Goal: Transaction & Acquisition: Purchase product/service

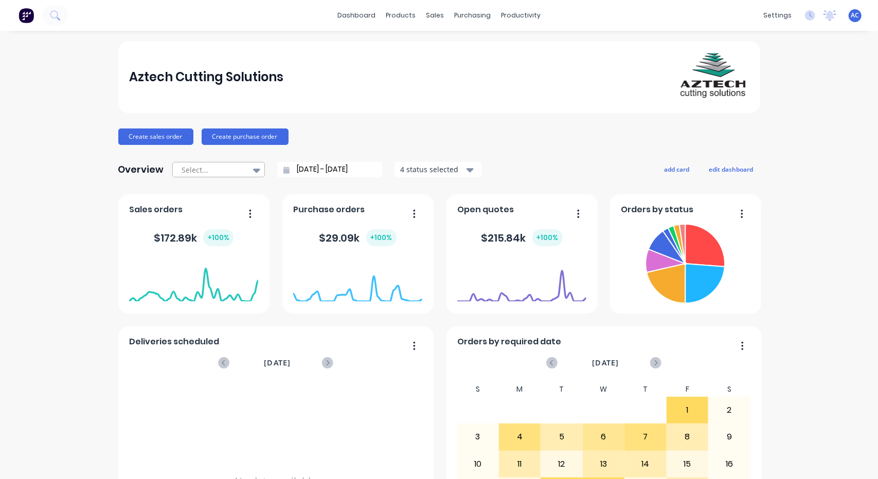
click at [253, 169] on icon at bounding box center [256, 171] width 7 height 4
click at [225, 209] on div "Month to date" at bounding box center [218, 212] width 93 height 19
type input "[DATE] - [DATE]"
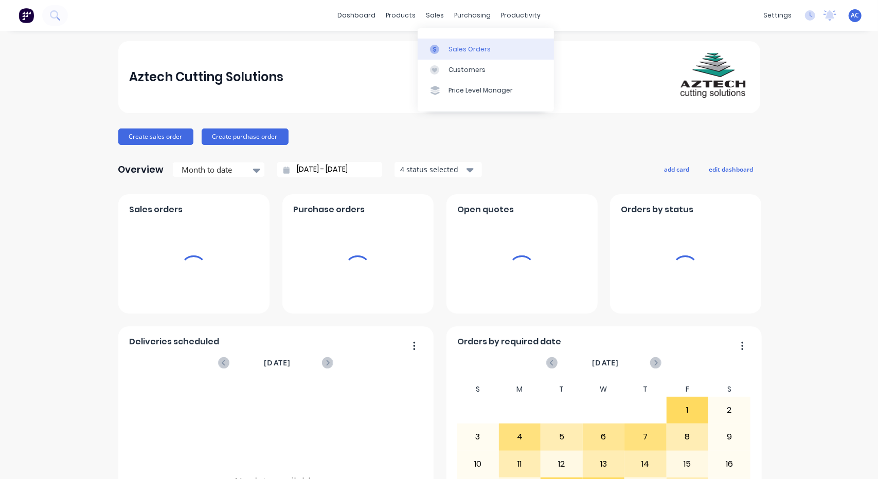
click at [463, 52] on div "Sales Orders" at bounding box center [469, 49] width 42 height 9
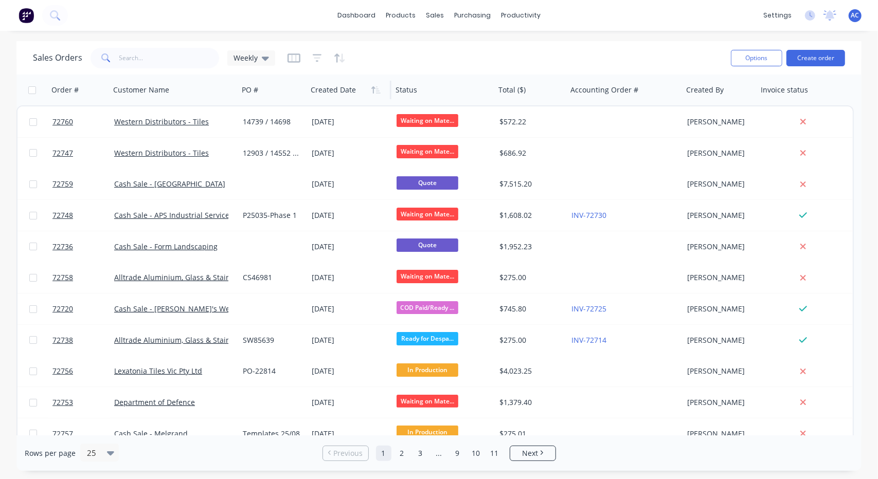
click at [333, 88] on div at bounding box center [347, 90] width 73 height 21
click at [333, 95] on div at bounding box center [347, 90] width 73 height 21
click at [808, 55] on button "Create order" at bounding box center [815, 58] width 59 height 16
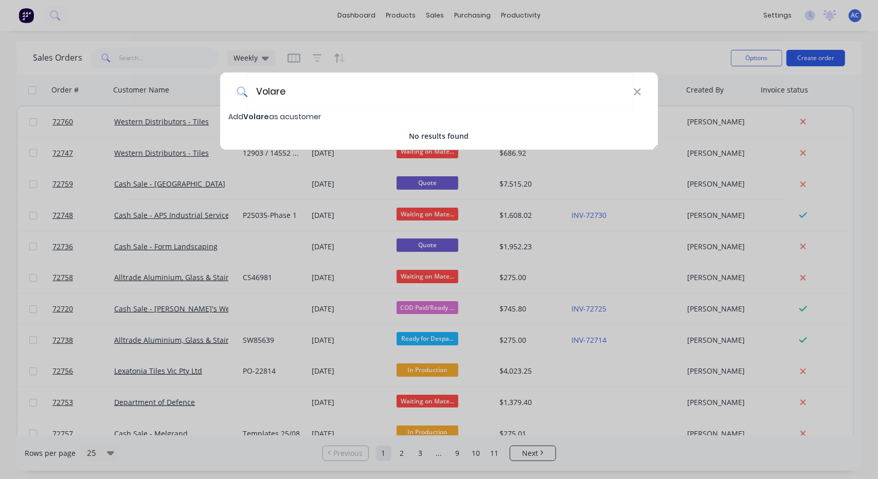
type input "Volare"
click at [808, 55] on div "Volare Add Volare as a customer No results found" at bounding box center [439, 239] width 878 height 479
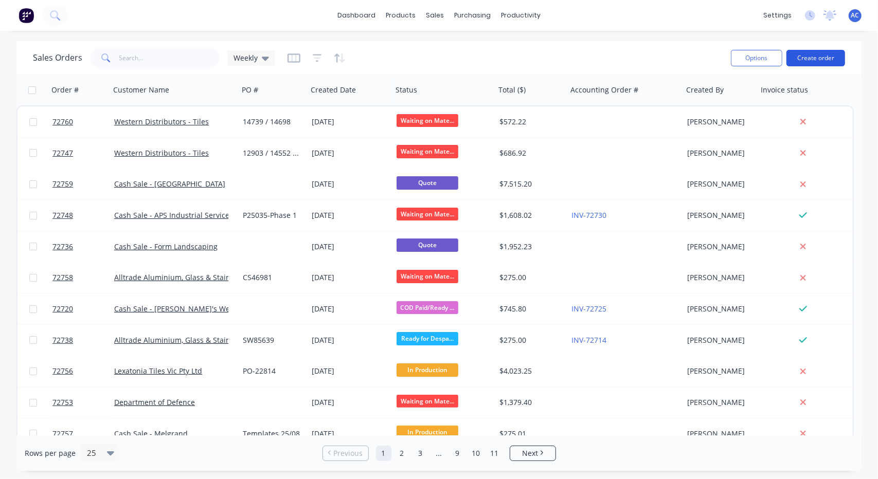
click at [826, 59] on button "Create order" at bounding box center [815, 58] width 59 height 16
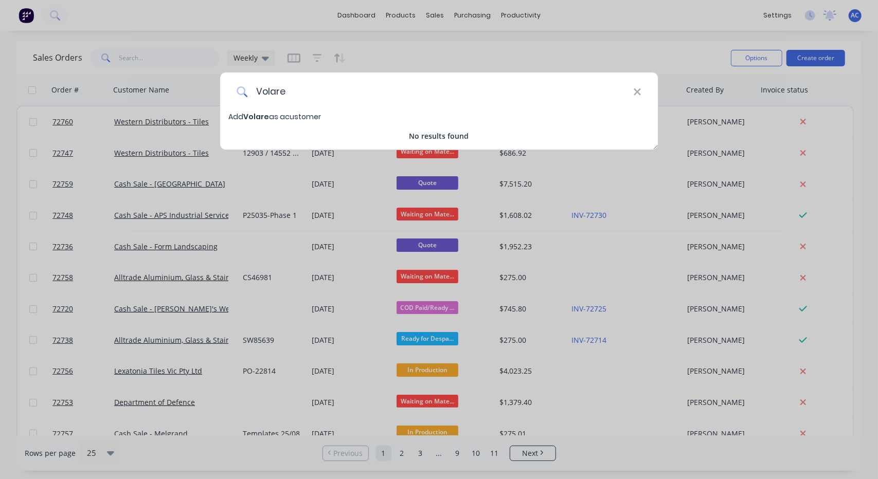
type input "Volare"
click at [237, 114] on span "Add Volare as a customer" at bounding box center [274, 117] width 93 height 10
select select "AU"
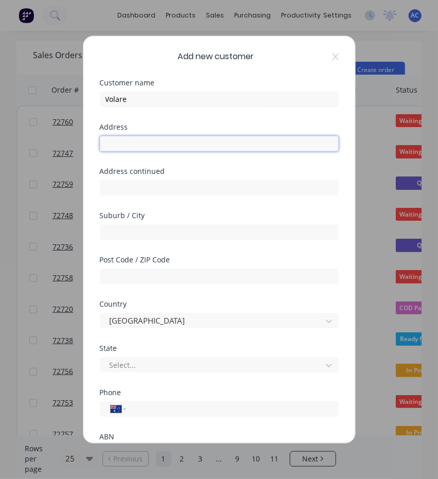
click at [143, 146] on input "text" at bounding box center [219, 143] width 239 height 15
type input "[STREET_ADDRESS][PERSON_NAME]"
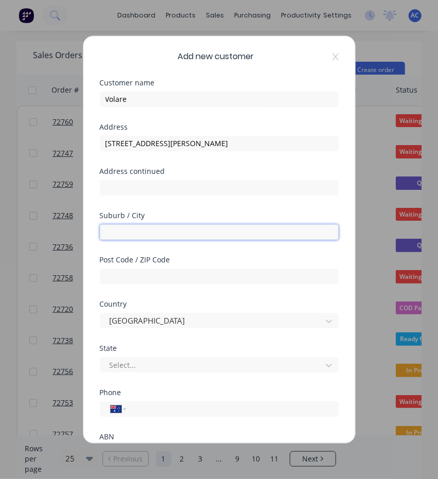
click at [118, 228] on input "text" at bounding box center [219, 231] width 239 height 15
type input "North Geelong"
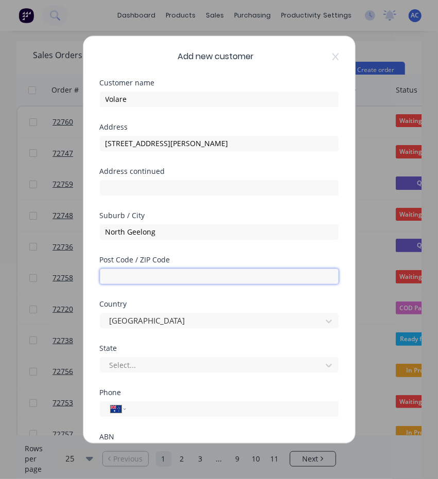
click at [115, 273] on input "text" at bounding box center [219, 275] width 239 height 15
type input "3215"
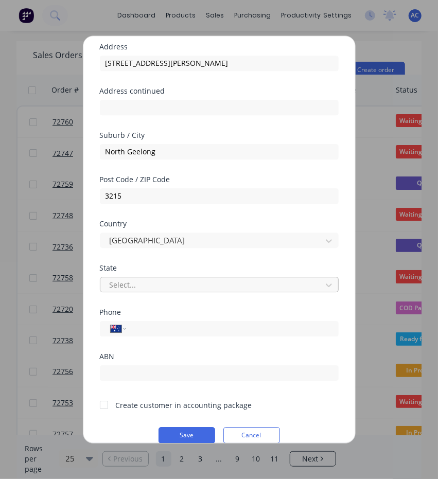
scroll to position [89, 0]
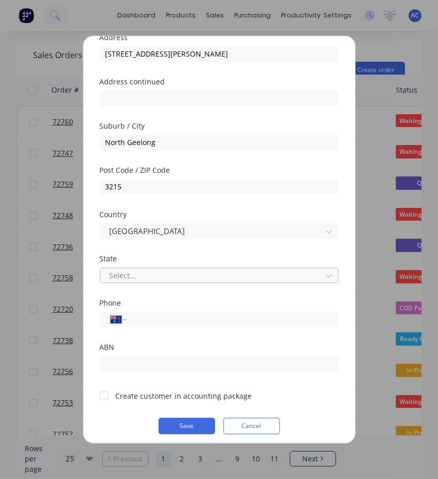
click at [320, 284] on div "State Select..." at bounding box center [219, 277] width 239 height 44
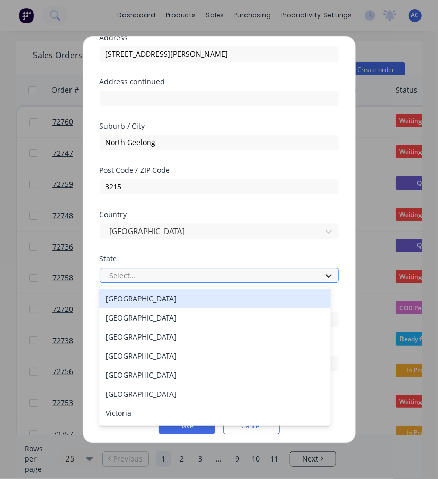
click at [323, 278] on icon at bounding box center [328, 275] width 10 height 10
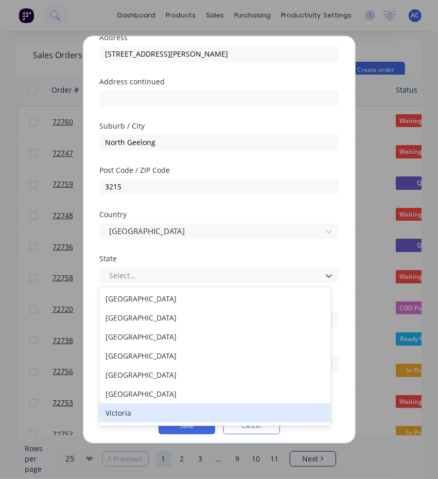
click at [110, 414] on div "Victoria" at bounding box center [214, 412] width 231 height 19
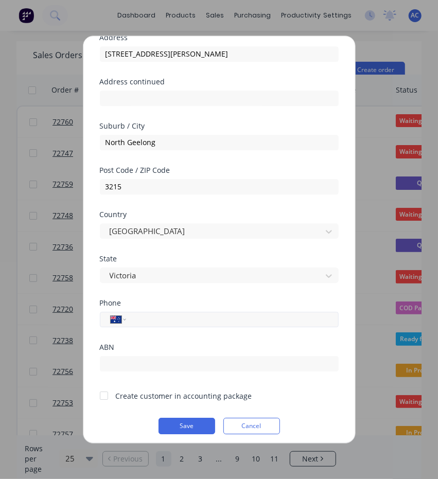
click at [145, 321] on input "tel" at bounding box center [230, 319] width 194 height 12
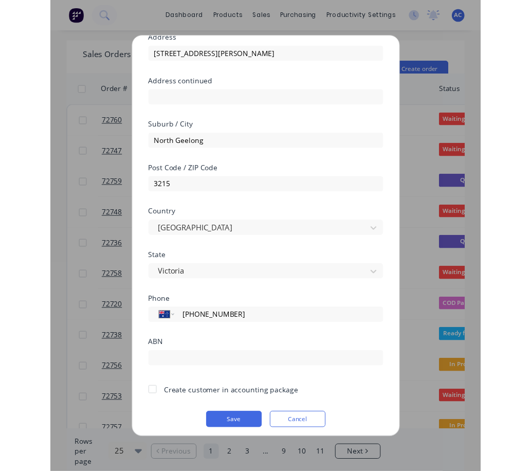
scroll to position [95, 0]
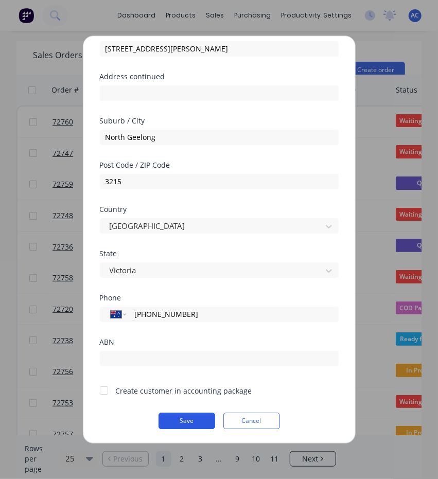
type input "[PHONE_NUMBER]"
click at [179, 418] on button "Save" at bounding box center [186, 420] width 57 height 16
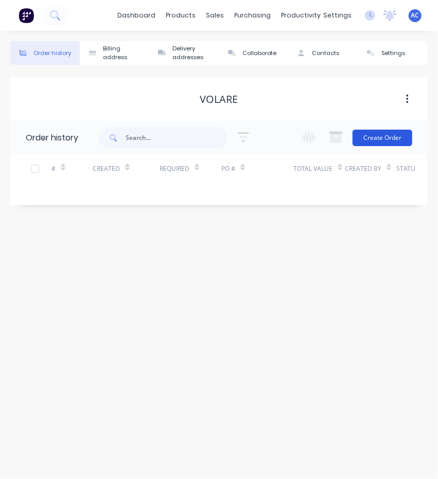
click at [388, 139] on button "Create Order" at bounding box center [382, 138] width 60 height 16
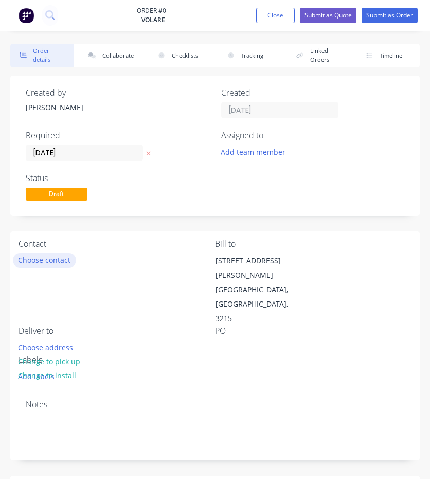
click at [61, 259] on button "Choose contact" at bounding box center [44, 260] width 63 height 14
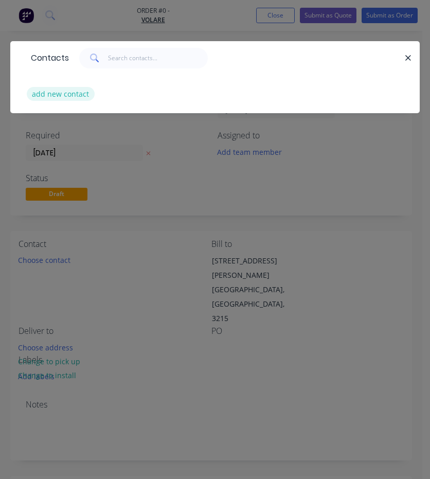
click at [75, 91] on button "add new contact" at bounding box center [61, 94] width 68 height 14
select select "AU"
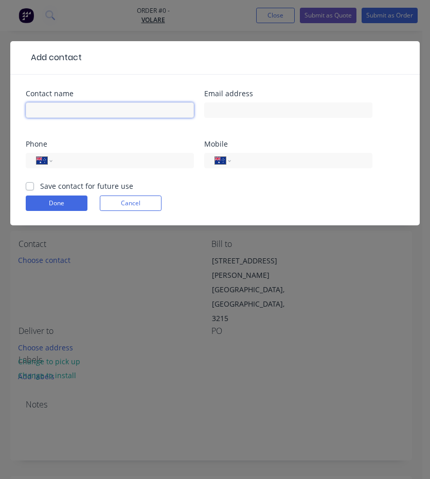
click at [65, 103] on input "text" at bounding box center [110, 109] width 168 height 15
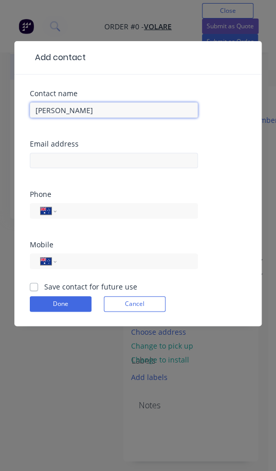
type input "[PERSON_NAME]"
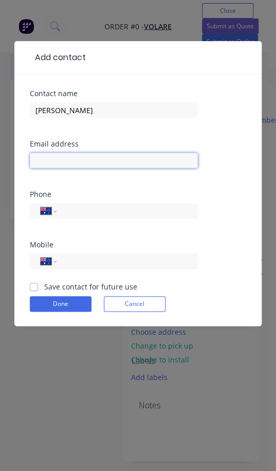
click at [60, 156] on input "text" at bounding box center [114, 160] width 168 height 15
click at [61, 162] on input "eva@violare" at bounding box center [114, 160] width 168 height 15
type input "[EMAIL_ADDRESS][DOMAIN_NAME]"
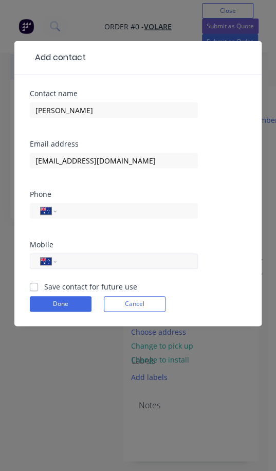
click at [74, 260] on input "tel" at bounding box center [125, 262] width 123 height 12
type input "0404 446 564"
click at [80, 303] on button "Done" at bounding box center [61, 303] width 62 height 15
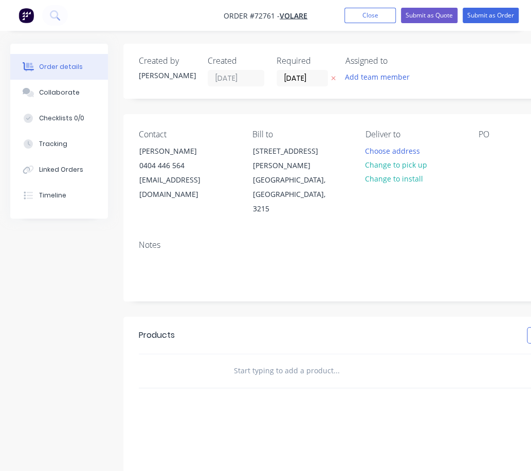
click at [294, 360] on input "text" at bounding box center [336, 370] width 206 height 21
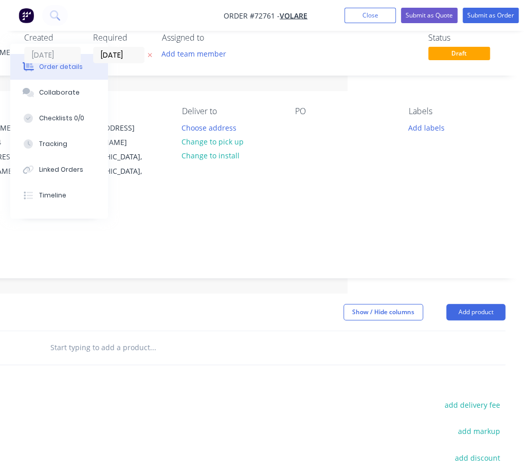
scroll to position [24, 184]
click at [473, 303] on button "Add product" at bounding box center [475, 311] width 59 height 16
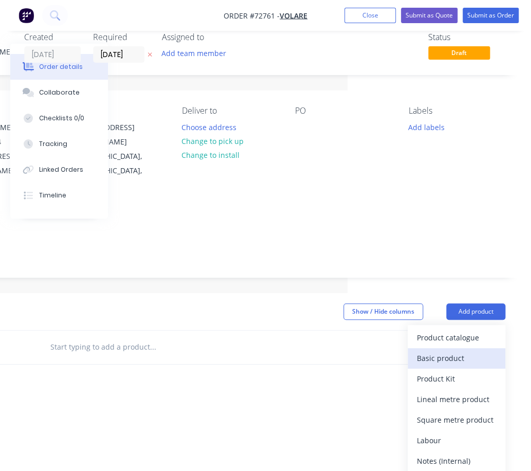
click at [453, 351] on div "Basic product" at bounding box center [456, 358] width 79 height 15
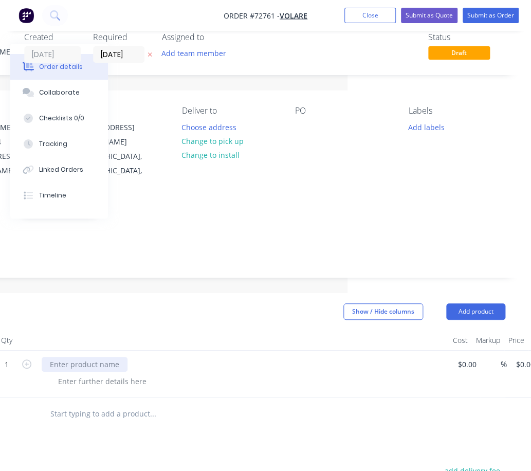
click at [123, 357] on div at bounding box center [85, 364] width 86 height 15
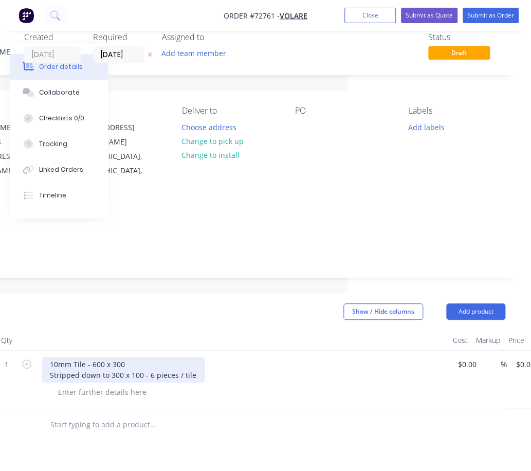
click at [102, 357] on div "10mm Tile - 600 x 300 Stripped down to 300 x 100 - 6 pieces / tile" at bounding box center [123, 370] width 163 height 26
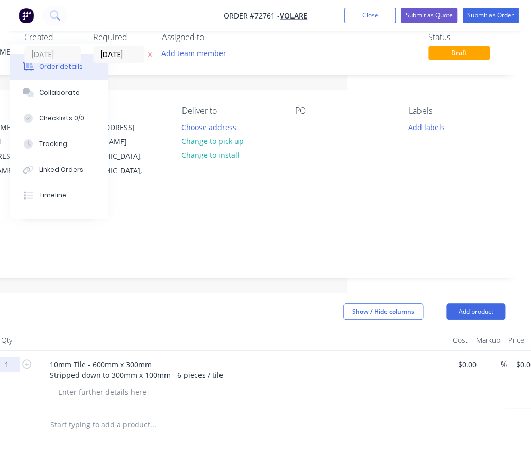
click at [11, 357] on input "1" at bounding box center [6, 364] width 27 height 15
type input "312"
click at [461, 357] on input at bounding box center [463, 364] width 12 height 15
type input "$15.00"
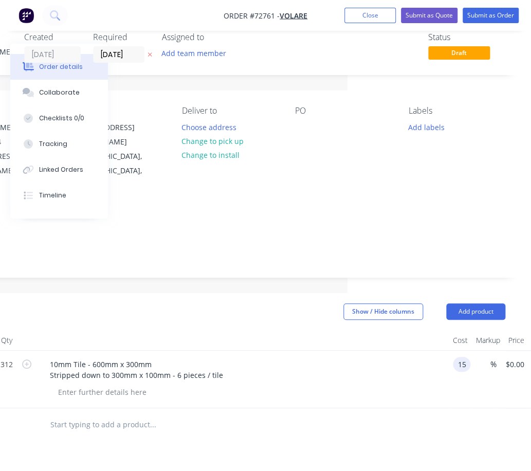
type input "$4,680.00"
click at [442, 353] on div "10mm Tile - 600mm x 300mm Stripped down to 300mm x 100mm - 6 pieces / tile" at bounding box center [243, 380] width 411 height 58
click at [134, 385] on div at bounding box center [102, 392] width 105 height 15
click at [56, 385] on div "Unpack and repack pallet" at bounding box center [102, 392] width 104 height 15
click at [56, 385] on div "- Unpack and repack pallet for transport." at bounding box center [128, 392] width 157 height 15
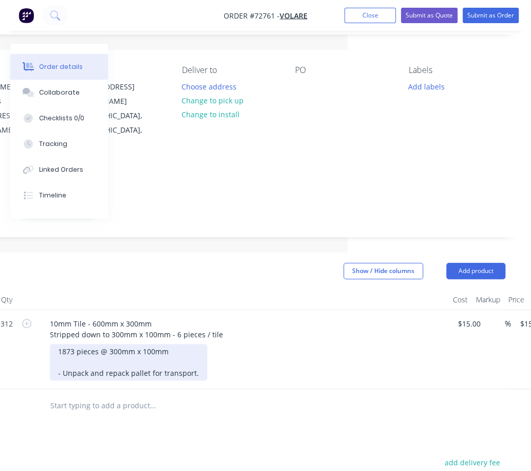
scroll to position [65, 184]
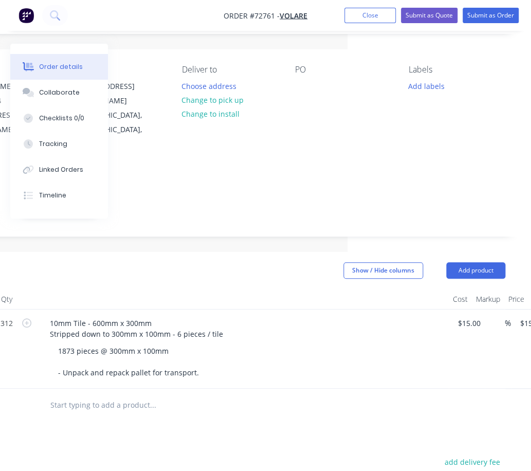
click at [221, 395] on input "text" at bounding box center [153, 405] width 206 height 21
click at [486, 262] on button "Add product" at bounding box center [475, 270] width 59 height 16
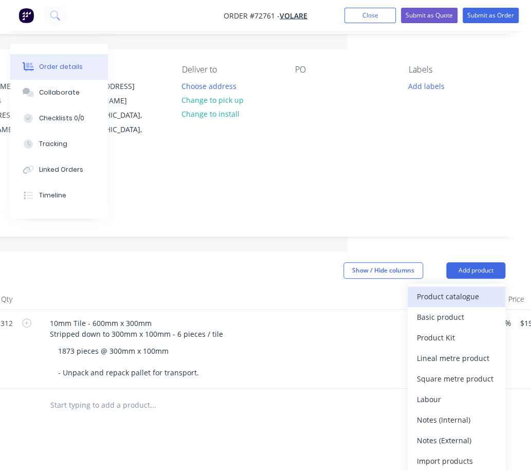
click at [465, 289] on div "Product catalogue" at bounding box center [456, 296] width 79 height 15
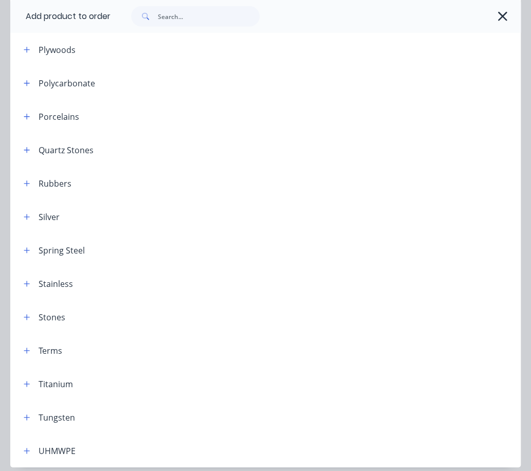
scroll to position [1082, 0]
click at [44, 349] on div "Terms" at bounding box center [51, 351] width 24 height 12
click at [32, 353] on button "button" at bounding box center [27, 351] width 13 height 13
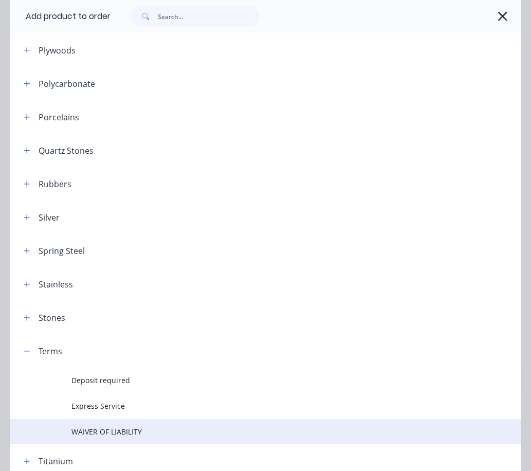
click at [98, 426] on span "WAIVER OF LIABILITY" at bounding box center [250, 431] width 359 height 11
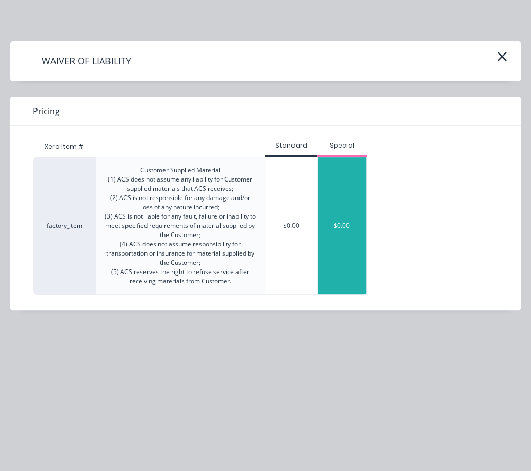
click at [348, 188] on div "$0.00" at bounding box center [342, 225] width 48 height 137
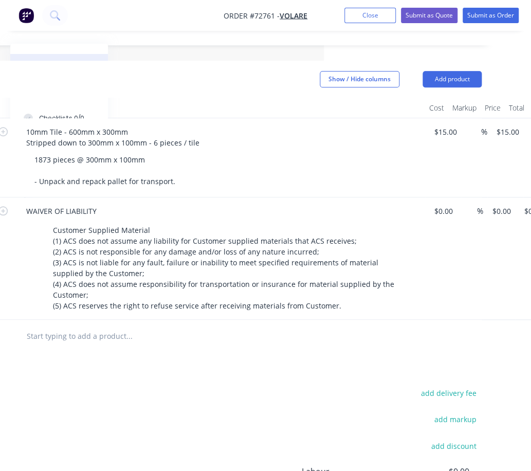
scroll to position [254, 207]
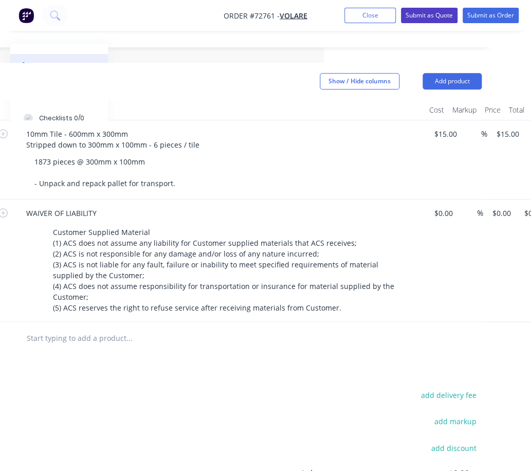
click at [426, 17] on button "Submit as Quote" at bounding box center [429, 15] width 57 height 15
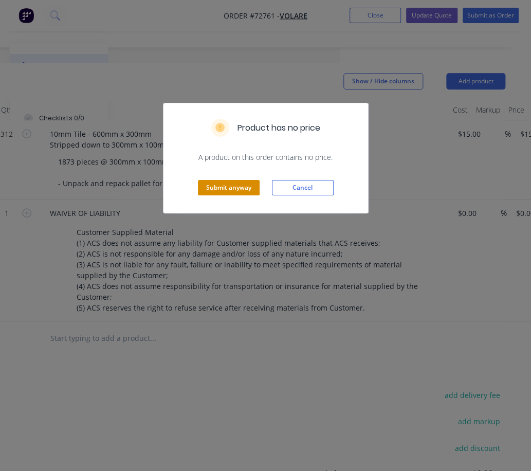
click at [236, 186] on button "Submit anyway" at bounding box center [229, 187] width 62 height 15
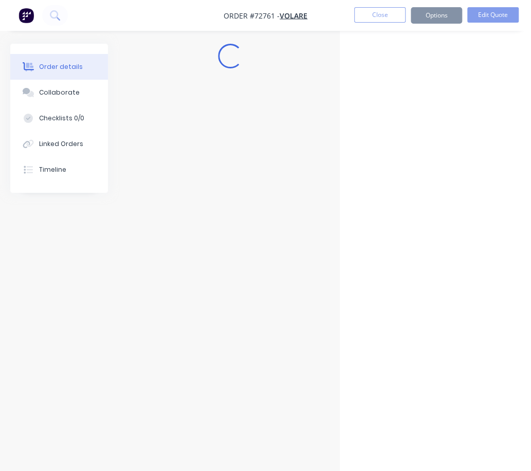
scroll to position [8, 184]
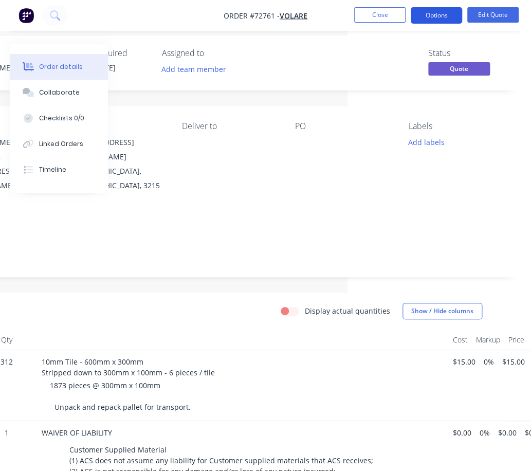
click at [436, 19] on button "Options" at bounding box center [436, 15] width 51 height 16
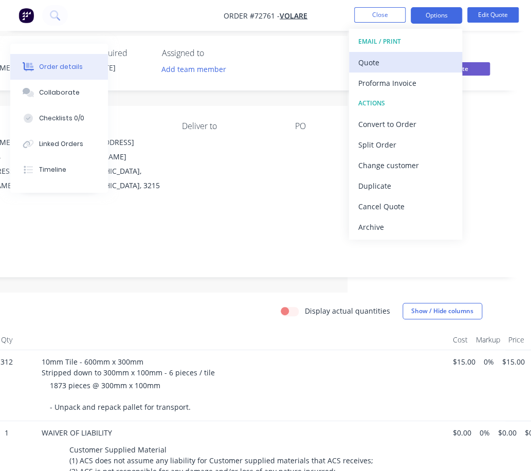
click at [389, 68] on div "Quote" at bounding box center [405, 62] width 95 height 15
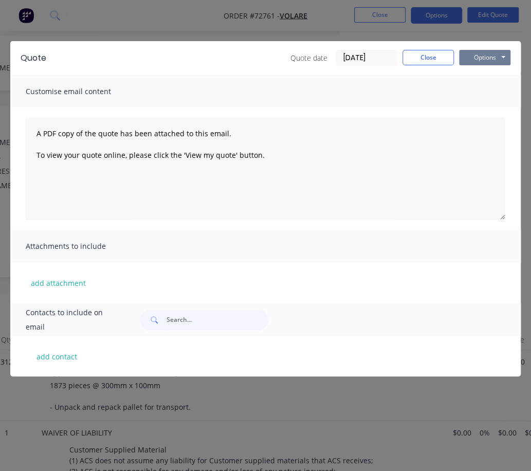
click at [495, 57] on button "Options" at bounding box center [484, 57] width 51 height 15
click at [494, 79] on button "Preview" at bounding box center [492, 75] width 66 height 17
click at [433, 53] on button "Close" at bounding box center [428, 57] width 51 height 15
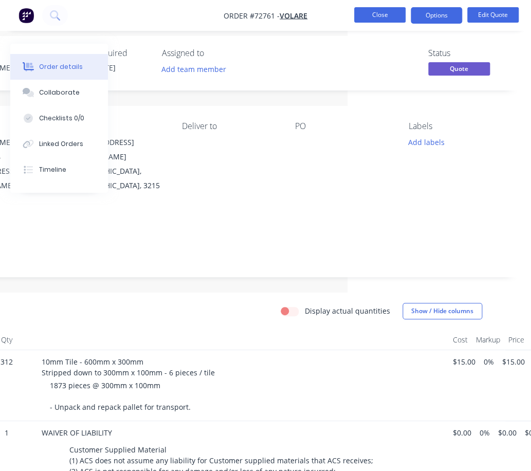
click at [386, 11] on button "Close" at bounding box center [379, 14] width 51 height 15
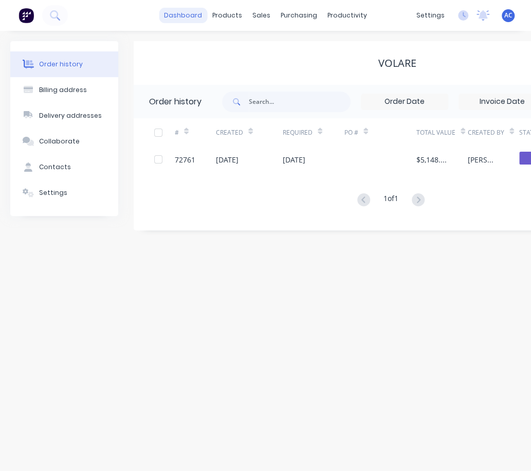
click at [201, 14] on link "dashboard" at bounding box center [183, 15] width 48 height 15
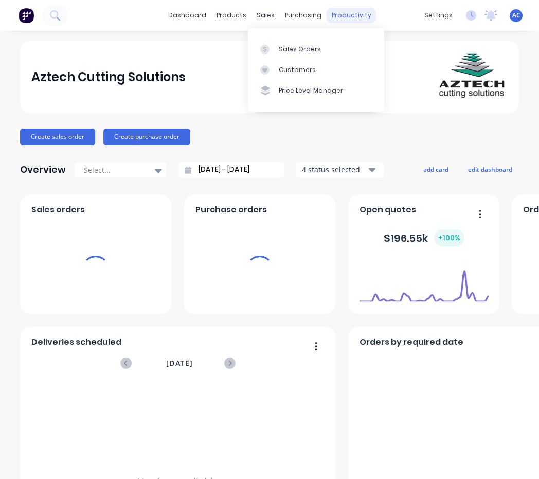
click at [342, 17] on div "productivity" at bounding box center [352, 15] width 50 height 15
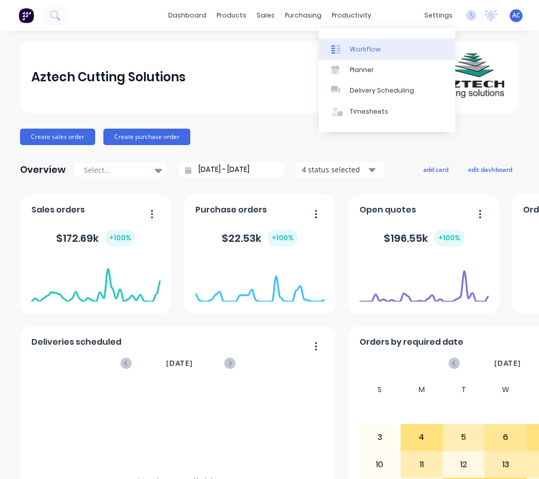
click at [368, 50] on div "Workflow" at bounding box center [365, 49] width 31 height 9
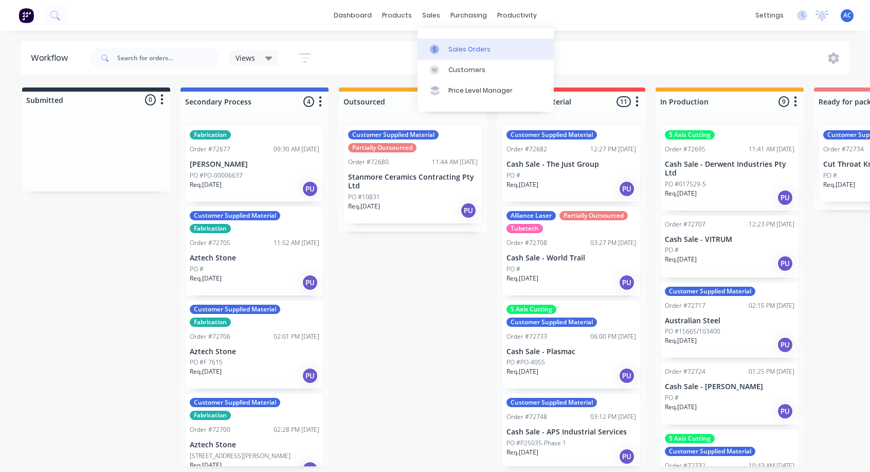
click at [444, 45] on div at bounding box center [437, 49] width 15 height 9
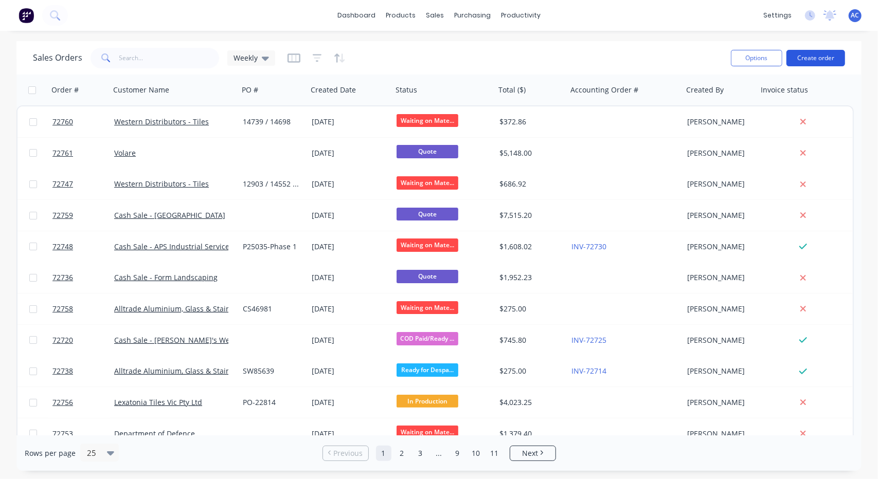
click at [831, 60] on button "Create order" at bounding box center [815, 58] width 59 height 16
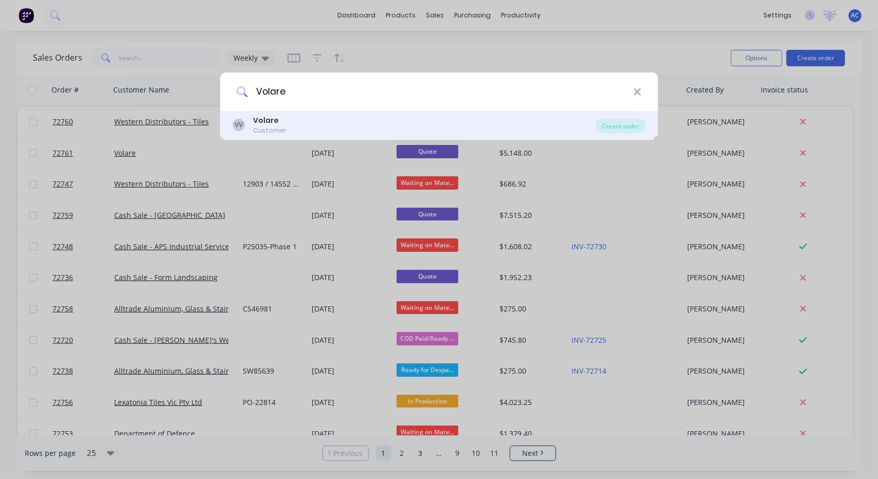
type input "Volare"
click at [272, 124] on b "Volare" at bounding box center [266, 120] width 26 height 10
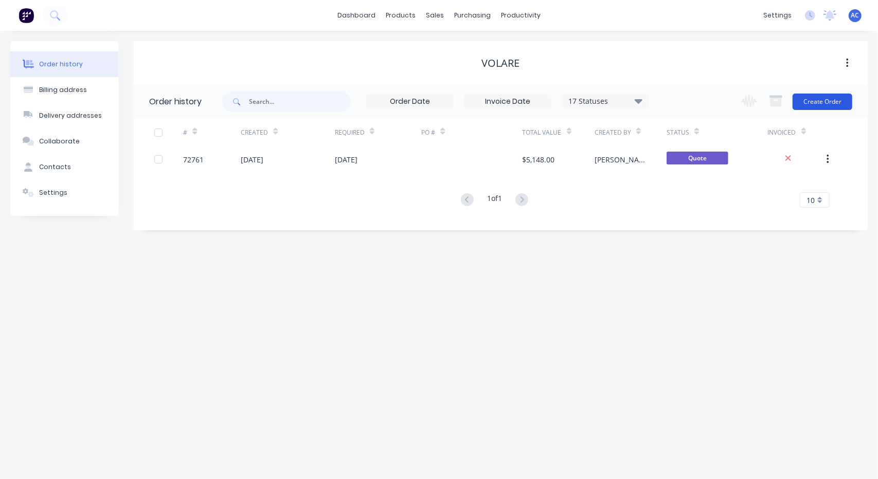
click at [829, 101] on button "Create Order" at bounding box center [822, 102] width 60 height 16
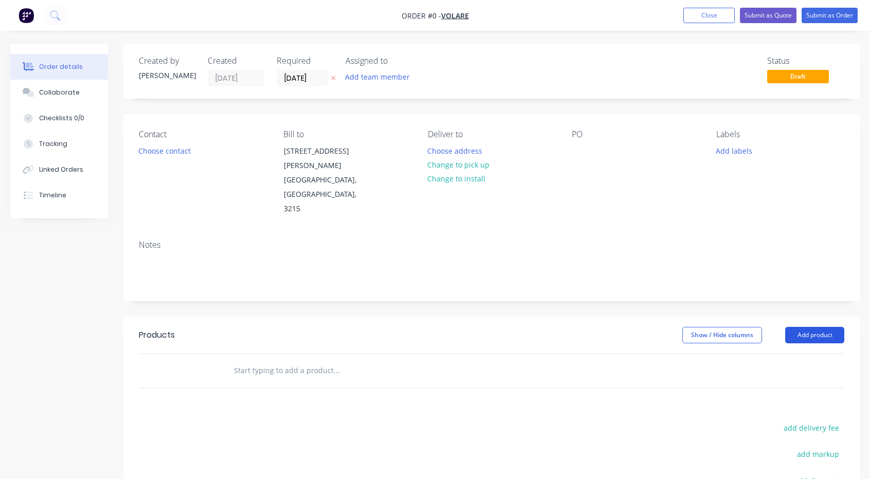
click at [821, 327] on button "Add product" at bounding box center [814, 335] width 59 height 16
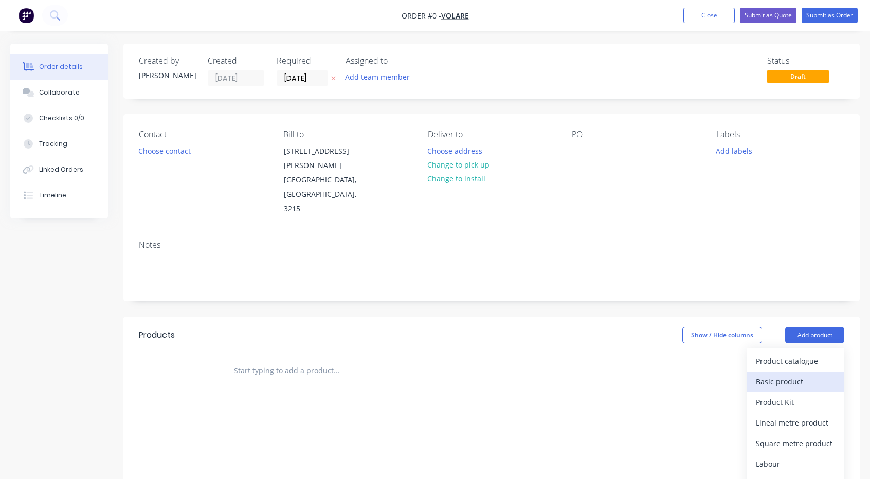
click at [791, 374] on div "Basic product" at bounding box center [795, 381] width 79 height 15
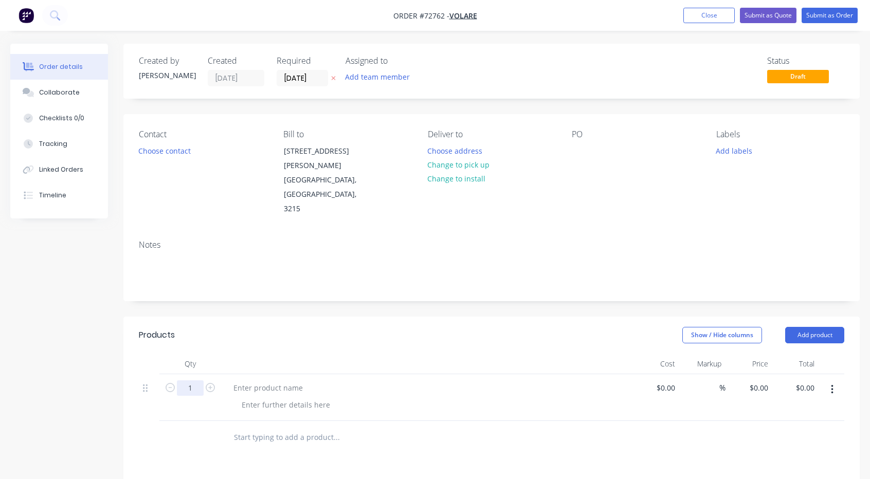
click at [189, 381] on input "1" at bounding box center [190, 388] width 27 height 15
click at [253, 381] on div at bounding box center [268, 388] width 86 height 15
click at [243, 381] on div at bounding box center [268, 388] width 86 height 15
click at [249, 397] on div at bounding box center [285, 404] width 105 height 15
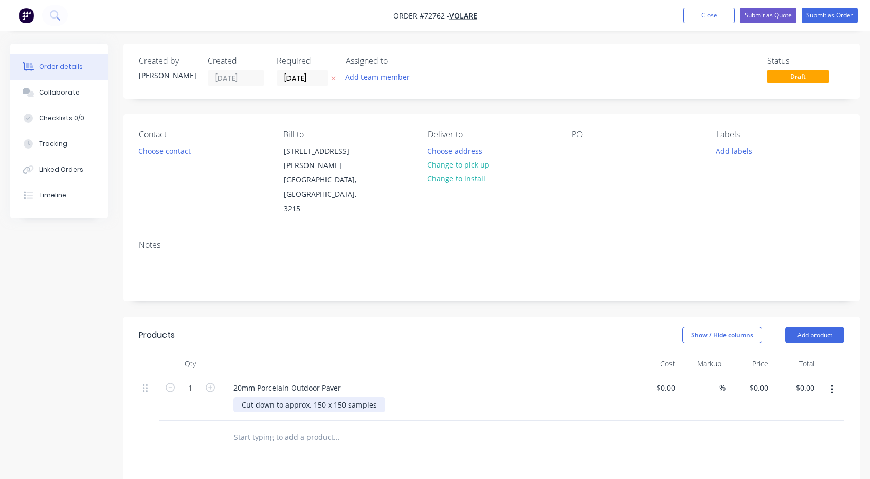
click at [324, 397] on div "Cut down to approx. 150 x 150 samples" at bounding box center [309, 404] width 152 height 15
click at [337, 381] on div "20mm Porcelain Outdoor Paver" at bounding box center [287, 388] width 124 height 15
click at [345, 381] on div "20mm Porcelain Outdoor Paver" at bounding box center [287, 388] width 124 height 15
click at [436, 381] on div "20mm Porcelain Outdoor Paver - 600mm x 600mm" at bounding box center [426, 388] width 403 height 15
click at [403, 397] on div "Cut down to approx. 150mm x 150mm samples" at bounding box center [322, 404] width 178 height 15
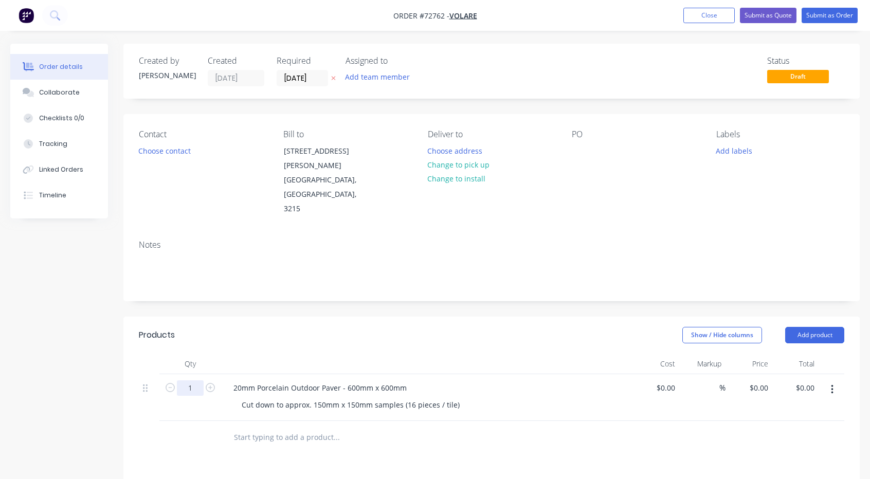
click at [194, 381] on input "1" at bounding box center [190, 388] width 27 height 15
type input "10"
click at [661, 374] on div "$0.00" at bounding box center [655, 397] width 47 height 47
type input "$75.00"
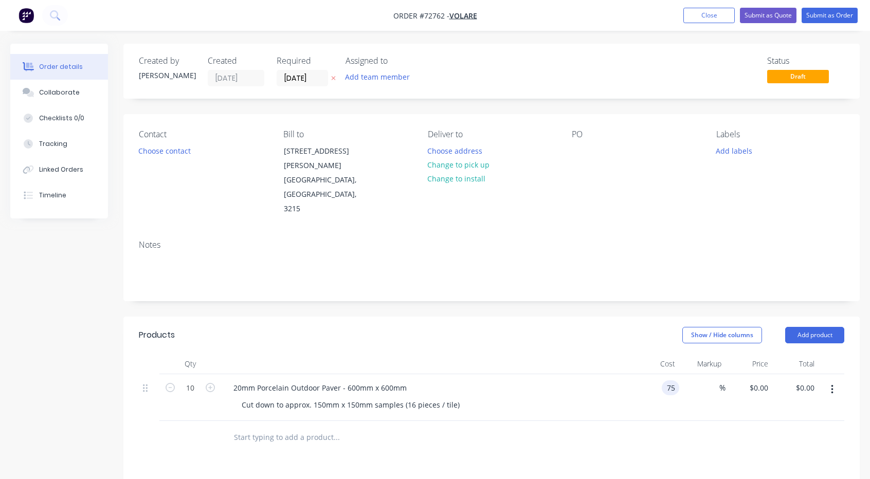
type input "$750.00"
click at [630, 374] on div "20mm Porcelain Outdoor Paver - 600mm x 600mm Cut down to approx. 150mm x 150mm …" at bounding box center [426, 397] width 411 height 47
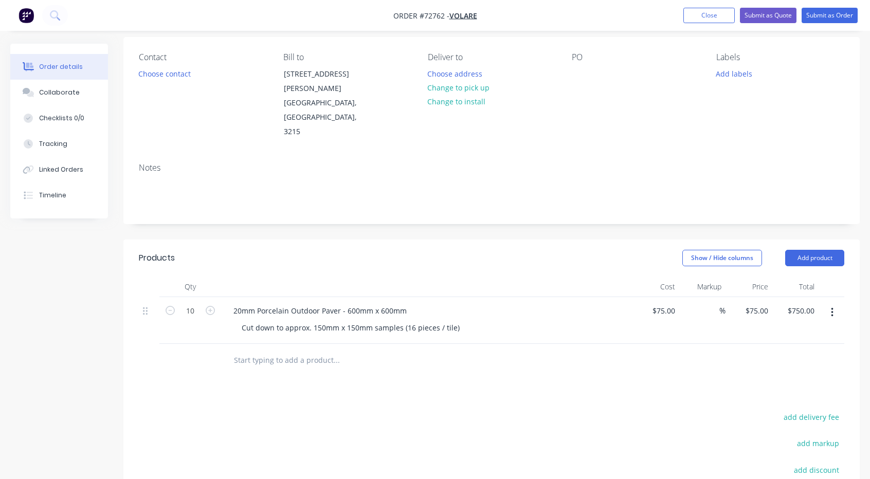
scroll to position [79, 0]
click at [458, 319] on div "Cut down to approx. 150mm x 150mm samples (16 pieces / tile)" at bounding box center [350, 326] width 234 height 15
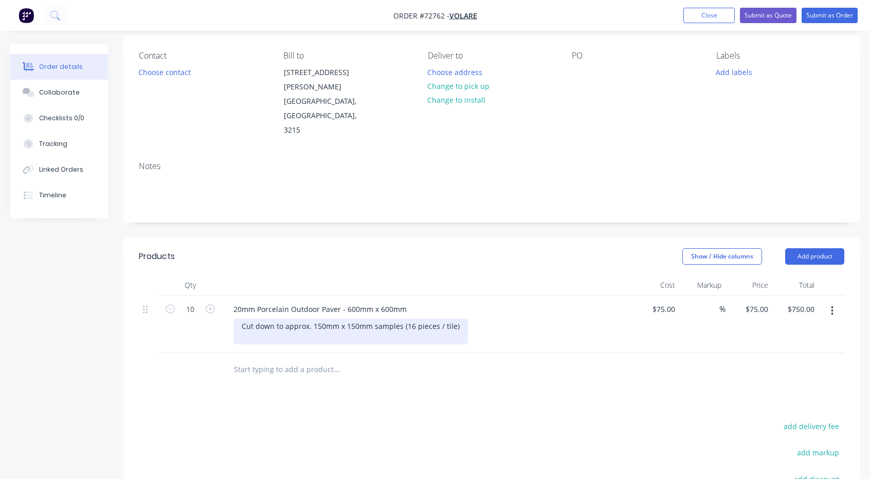
click at [366, 319] on div "Cut down to approx. 150mm x 150mm samples (16 pieces / tile)" at bounding box center [350, 332] width 234 height 26
click at [450, 319] on div "Cut down to approx. 150mm x 150mm samples (16 pieces / tile)" at bounding box center [350, 332] width 234 height 26
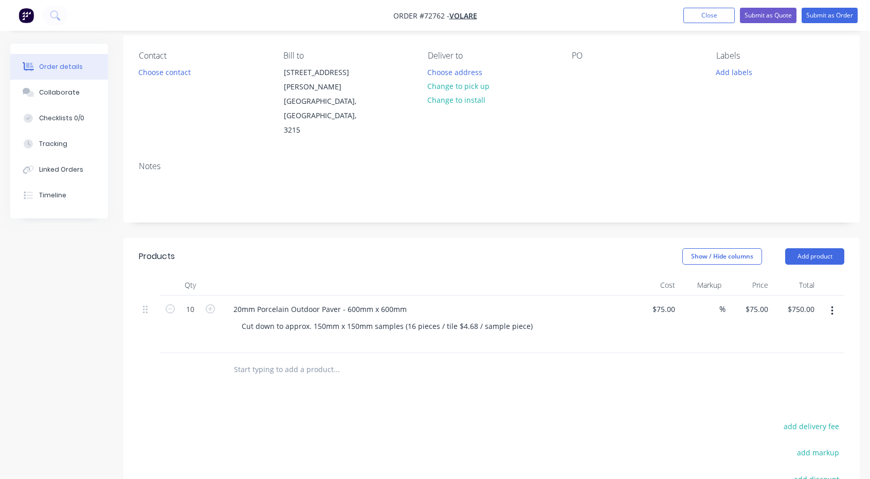
click at [571, 322] on div "Qty Cost Markup Price Total 10 20mm Porcelain Outdoor Paver - 600mm x 600mm Cut…" at bounding box center [491, 331] width 736 height 112
click at [812, 248] on button "Add product" at bounding box center [814, 256] width 59 height 16
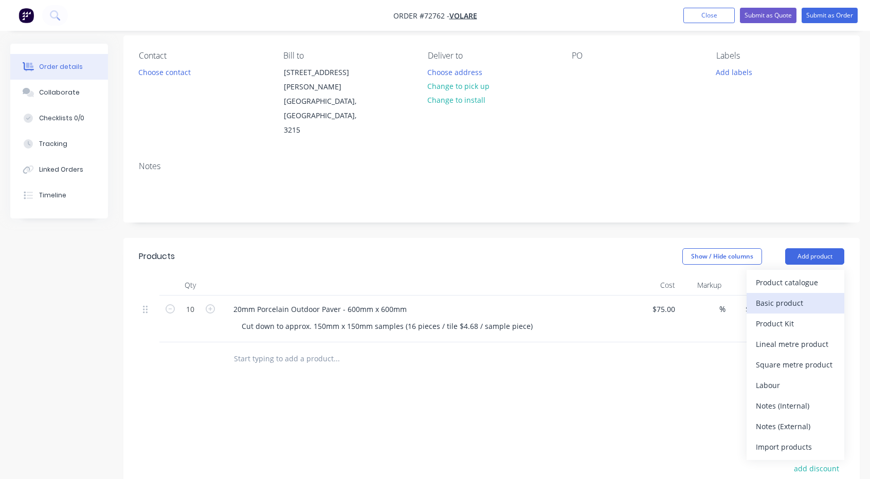
click at [810, 296] on div "Basic product" at bounding box center [795, 303] width 79 height 15
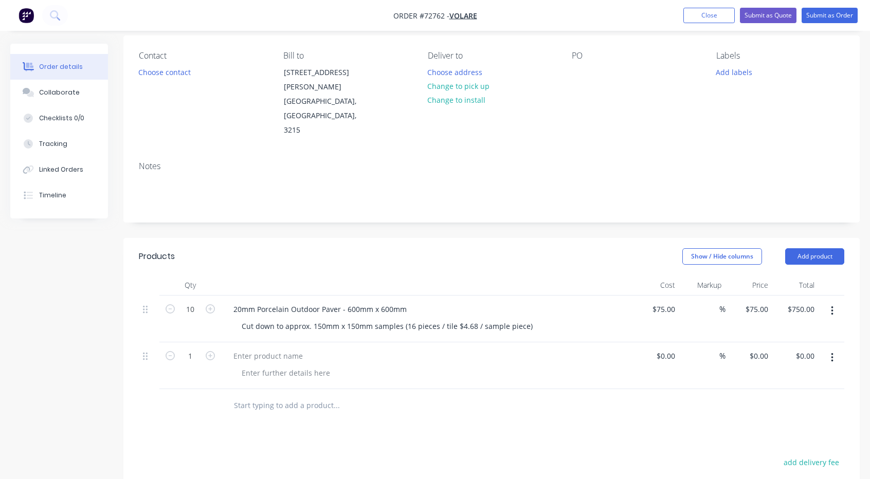
click at [831, 352] on icon "button" at bounding box center [832, 357] width 3 height 11
click at [772, 439] on div "Delete" at bounding box center [795, 446] width 79 height 15
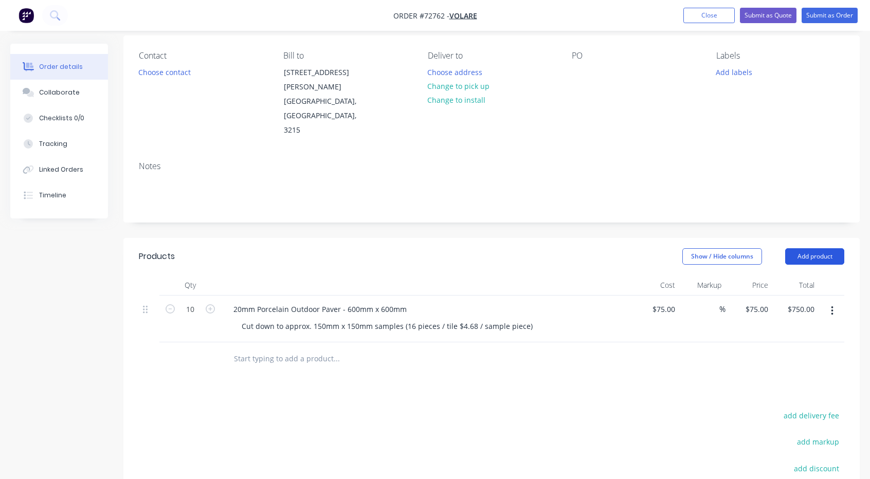
click at [822, 248] on button "Add product" at bounding box center [814, 256] width 59 height 16
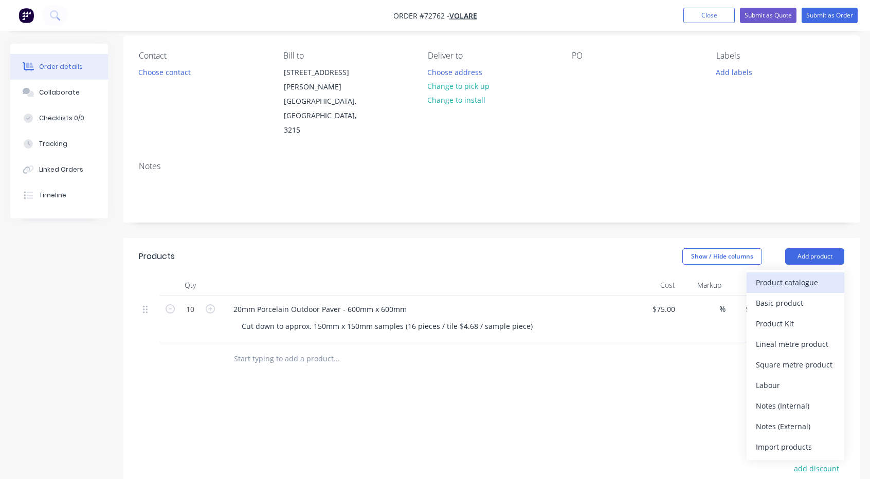
click at [798, 275] on div "Product catalogue" at bounding box center [795, 282] width 79 height 15
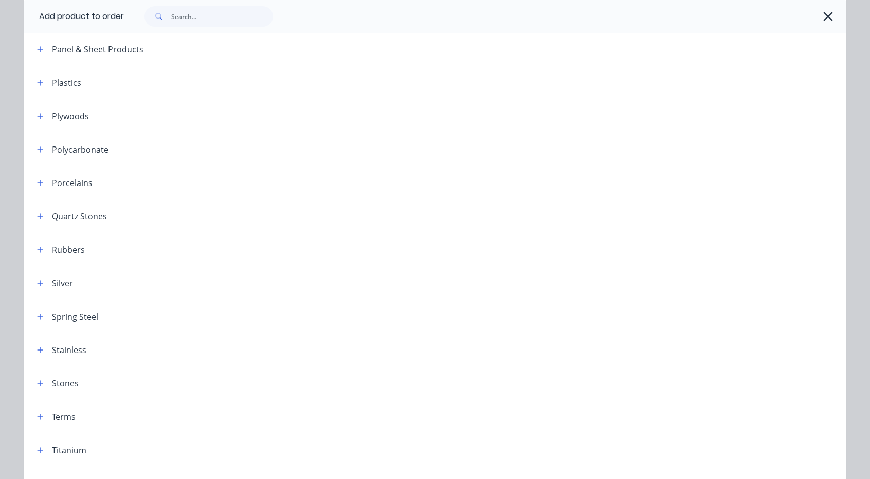
scroll to position [1024, 0]
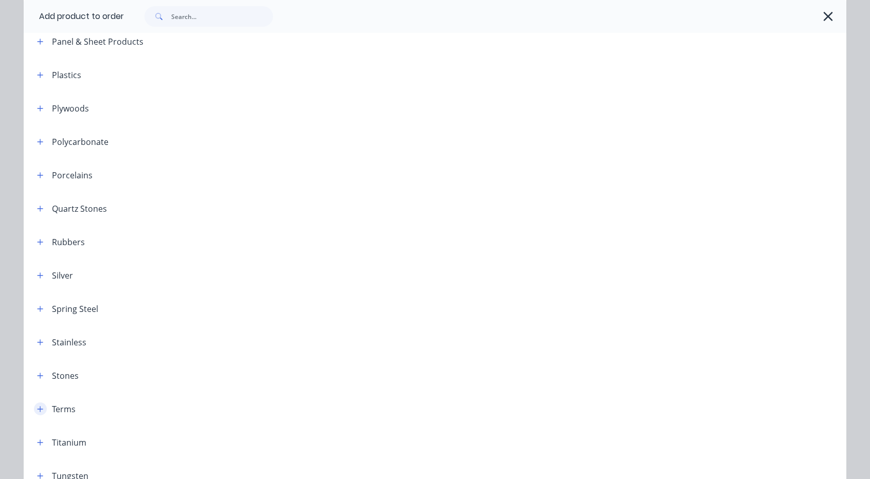
click at [38, 411] on icon "button" at bounding box center [41, 409] width 6 height 6
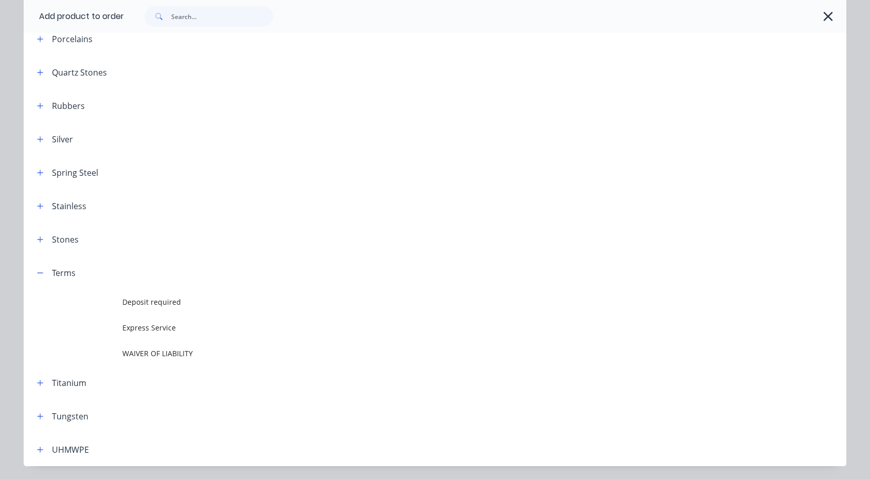
scroll to position [1161, 0]
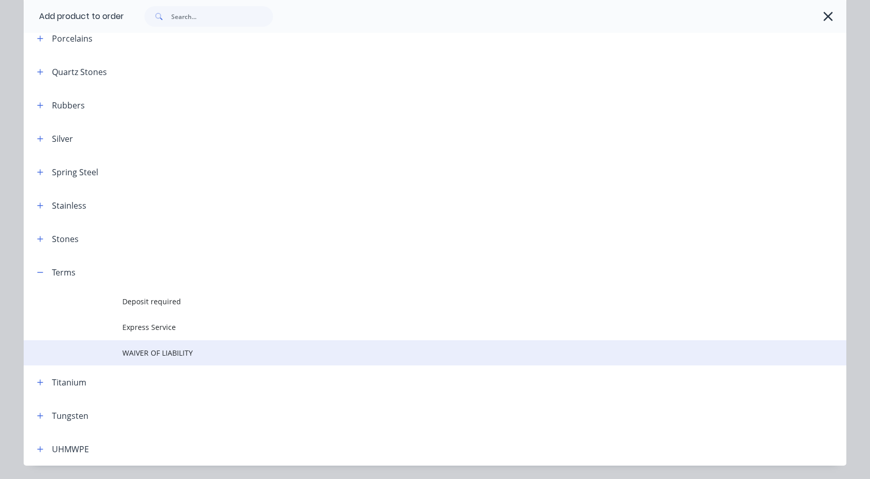
click at [169, 356] on span "WAIVER OF LIABILITY" at bounding box center [411, 353] width 579 height 11
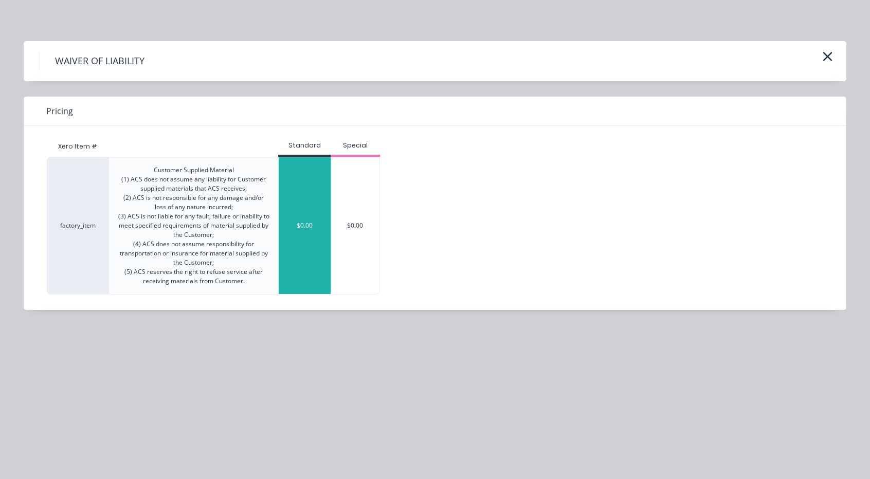
click at [283, 219] on div "$0.00" at bounding box center [305, 225] width 52 height 137
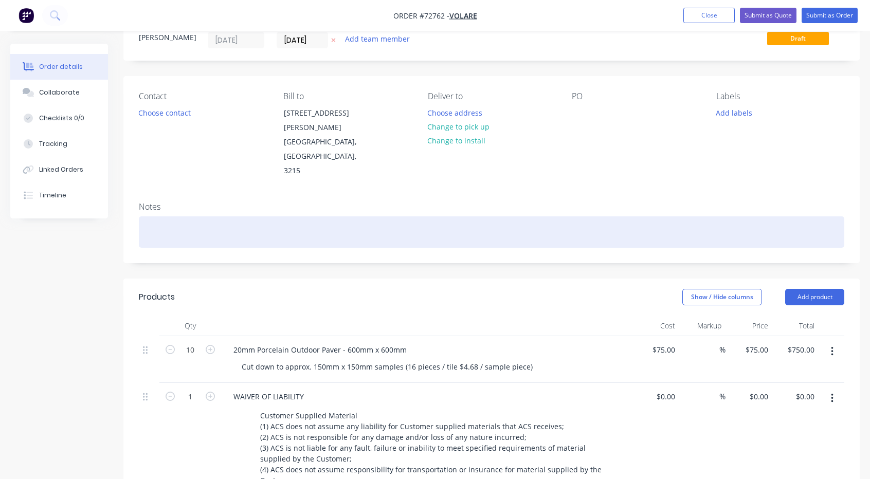
scroll to position [38, 0]
click at [268, 217] on div at bounding box center [492, 232] width 706 height 31
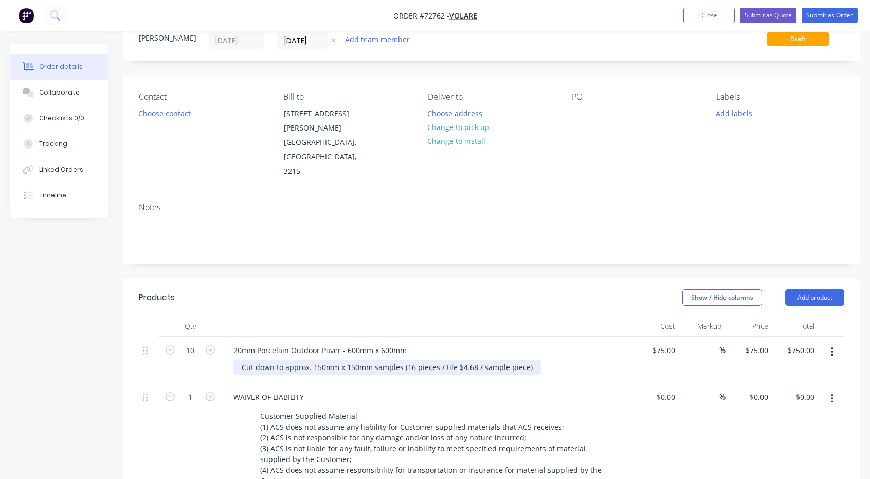
click at [532, 360] on div "Cut down to approx. 150mm x 150mm samples (16 pieces / tile $4.68 / sample piec…" at bounding box center [386, 367] width 307 height 15
click at [529, 360] on div "Cut down to approx. 150mm x 150mm samples (16 pieces / tile $4.68 / sample piec…" at bounding box center [386, 367] width 307 height 15
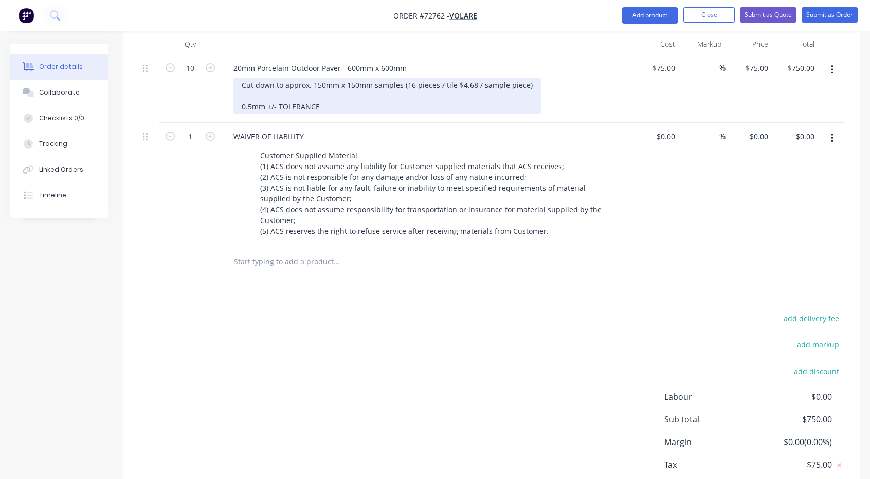
scroll to position [351, 0]
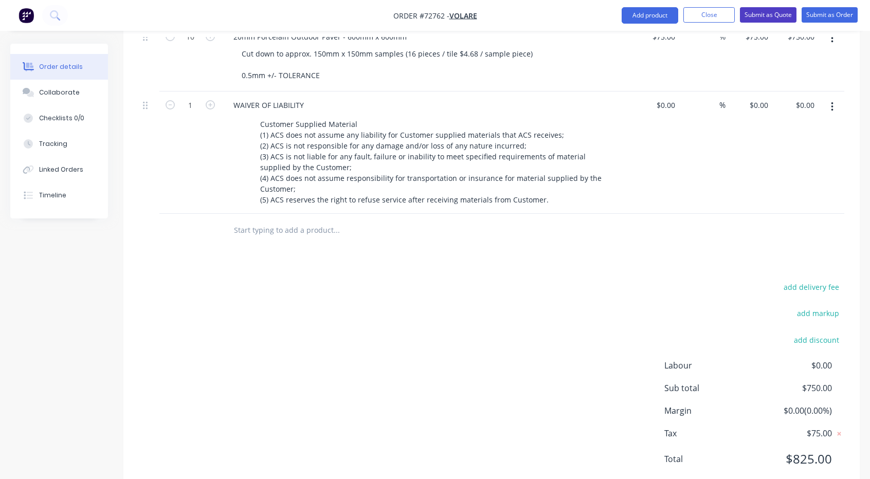
click at [769, 12] on button "Submit as Quote" at bounding box center [768, 14] width 57 height 15
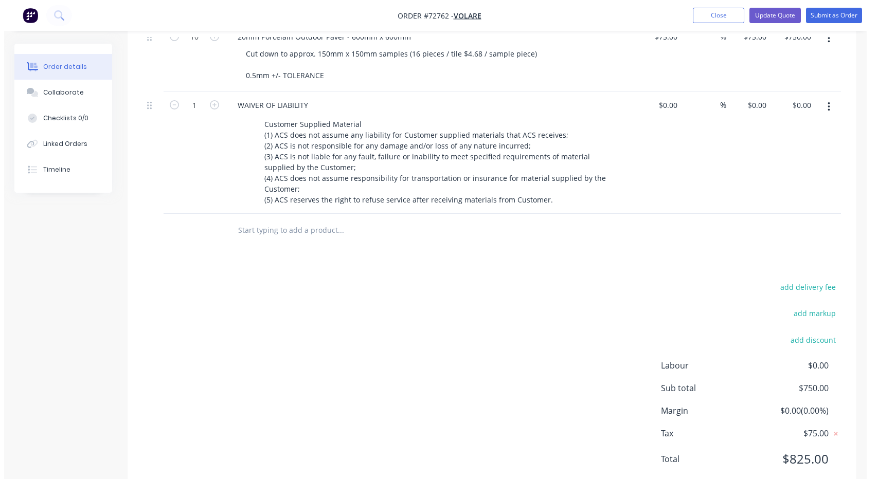
scroll to position [0, 0]
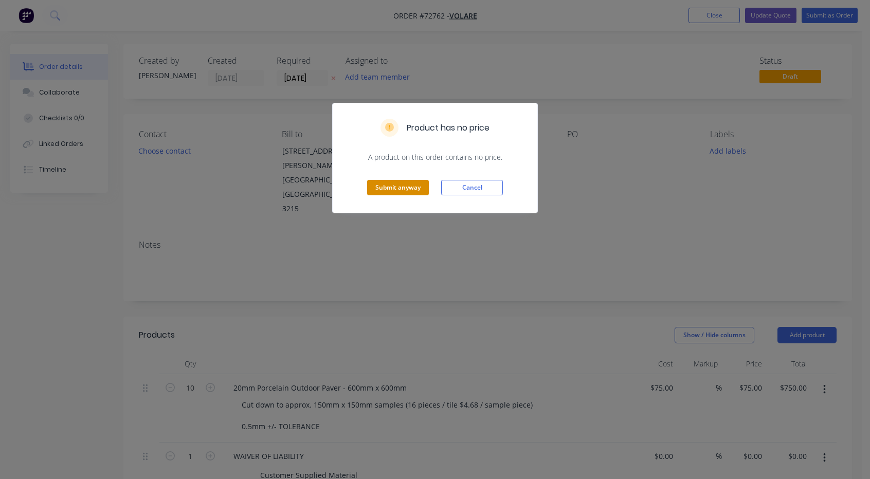
click at [412, 187] on button "Submit anyway" at bounding box center [398, 187] width 62 height 15
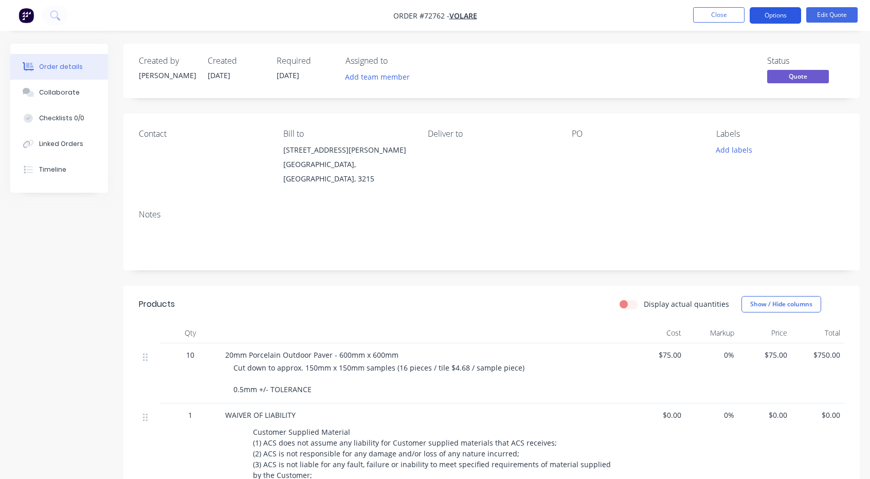
click at [784, 15] on button "Options" at bounding box center [775, 15] width 51 height 16
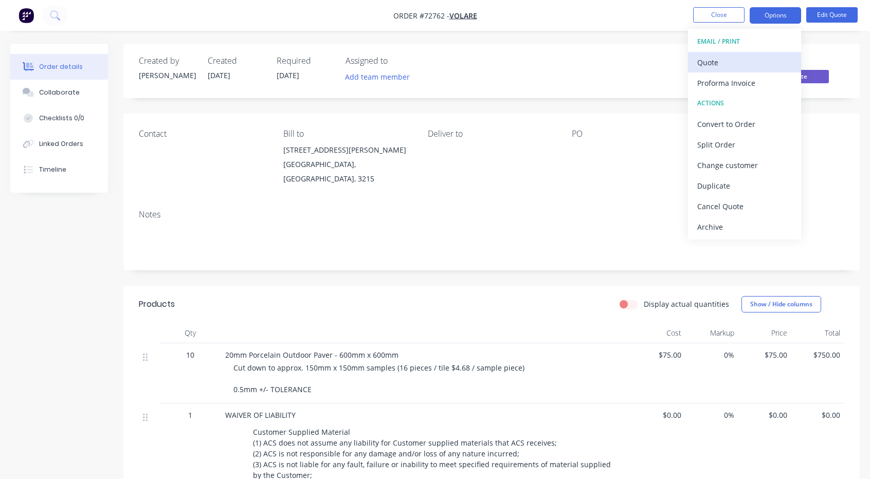
click at [736, 58] on div "Quote" at bounding box center [744, 62] width 95 height 15
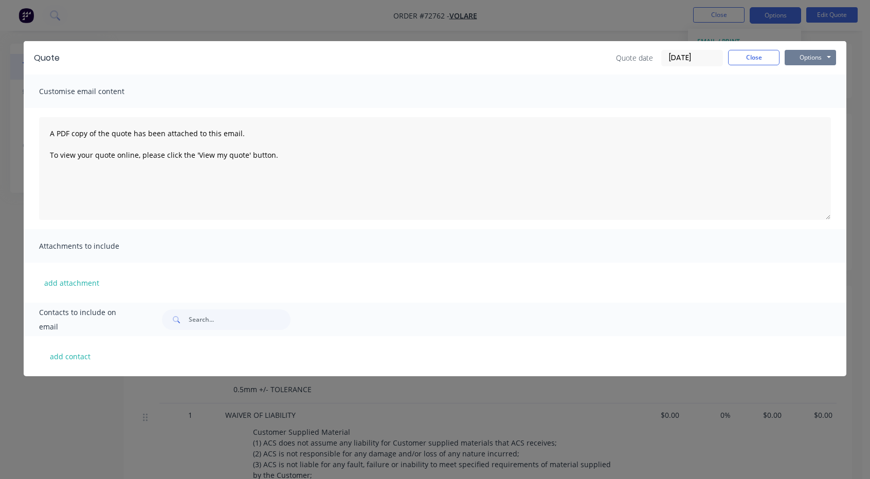
click at [815, 60] on button "Options" at bounding box center [810, 57] width 51 height 15
click at [813, 88] on button "Print" at bounding box center [818, 92] width 66 height 17
